Goal: Book appointment/travel/reservation

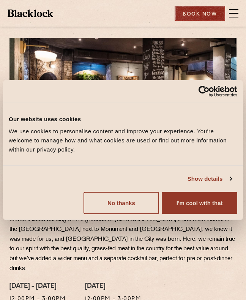
click at [183, 9] on div "Book Now" at bounding box center [200, 13] width 50 height 15
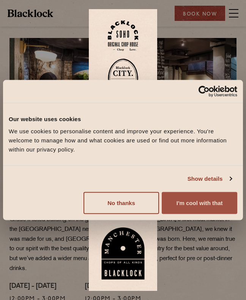
click at [208, 202] on button "I'm cool with that" at bounding box center [200, 203] width 76 height 22
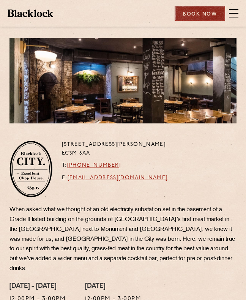
click at [200, 8] on div "Book Now" at bounding box center [200, 13] width 50 height 15
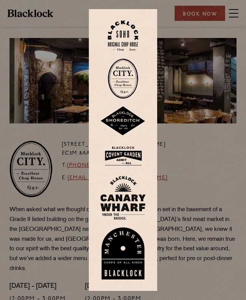
click at [118, 73] on img at bounding box center [123, 78] width 30 height 40
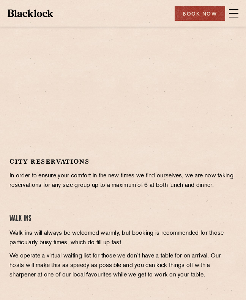
scroll to position [67, 0]
